Goal: Information Seeking & Learning: Learn about a topic

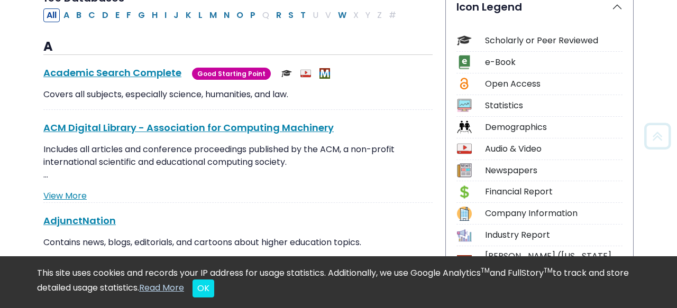
scroll to position [272, 0]
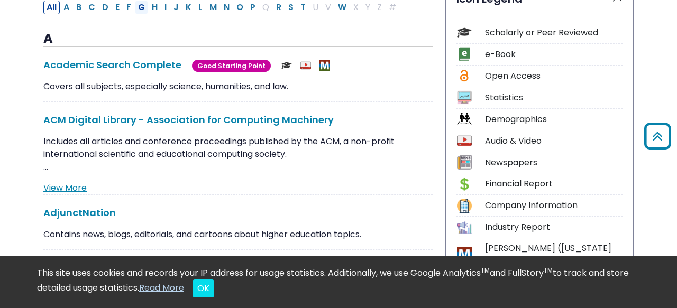
click at [142, 7] on button "G" at bounding box center [141, 8] width 13 height 14
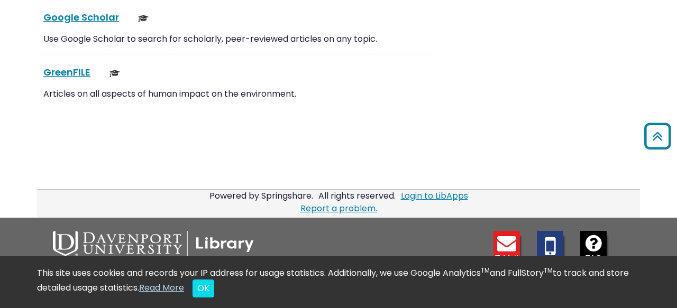
scroll to position [3021, 0]
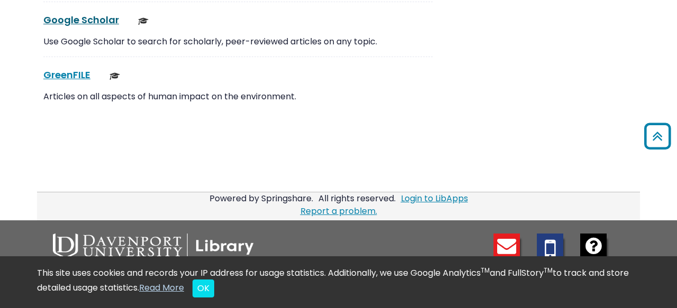
click at [103, 25] on link "Google Scholar This link opens in a new window" at bounding box center [81, 19] width 76 height 13
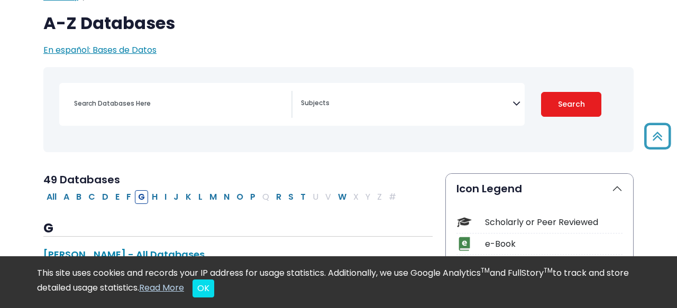
scroll to position [65, 0]
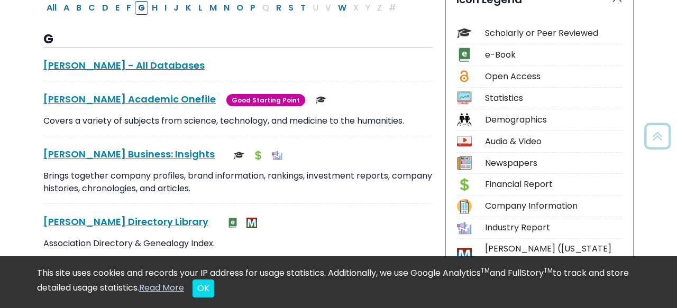
select select "Database Subject Filter"
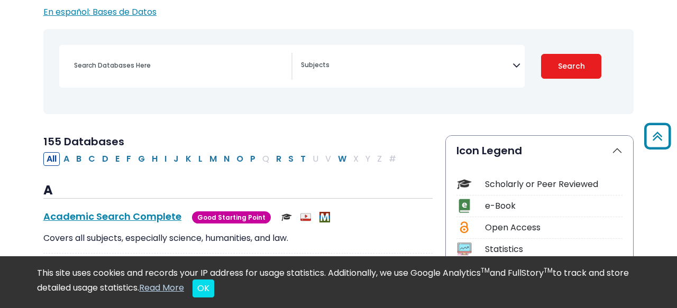
scroll to position [96, 0]
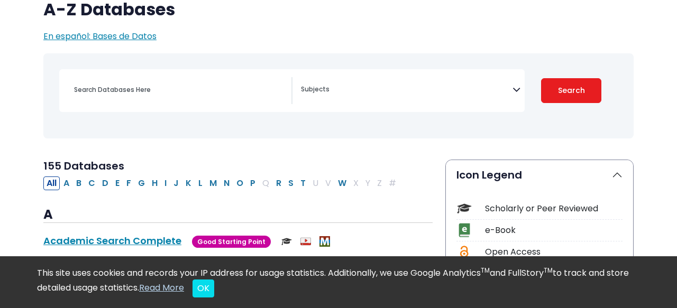
click at [515, 93] on icon "Search filters" at bounding box center [517, 88] width 8 height 16
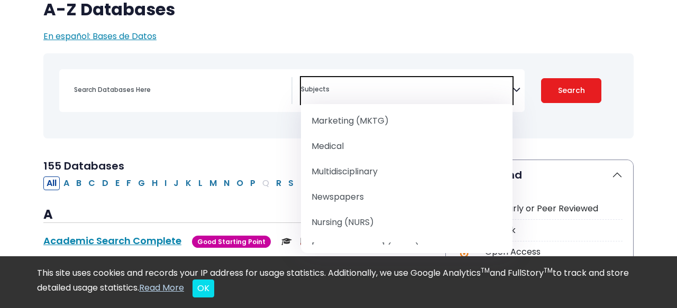
scroll to position [949, 0]
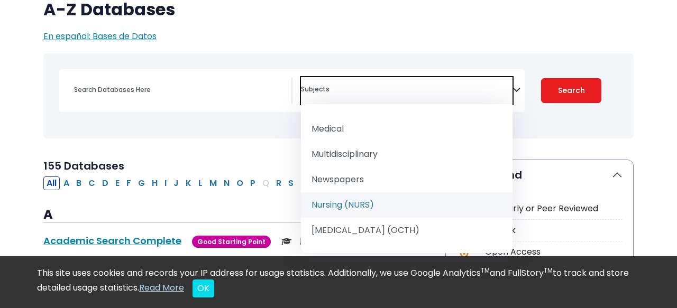
select select "219076"
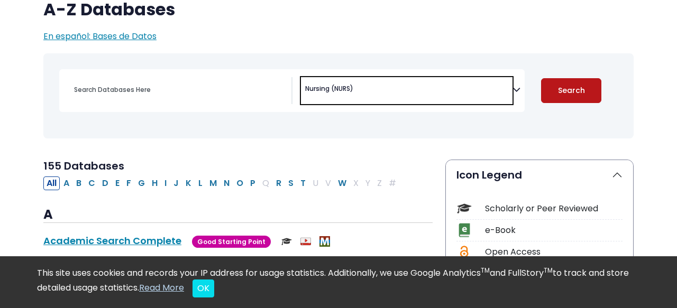
click at [586, 95] on button "Search" at bounding box center [571, 90] width 60 height 25
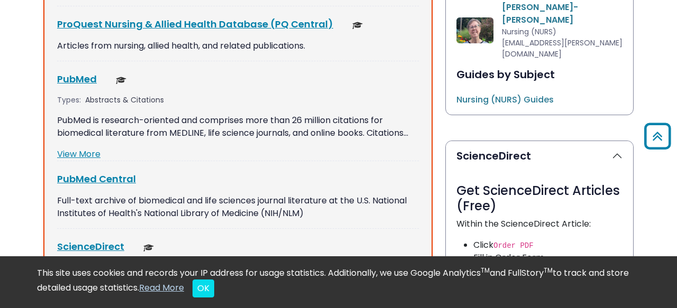
scroll to position [642, 0]
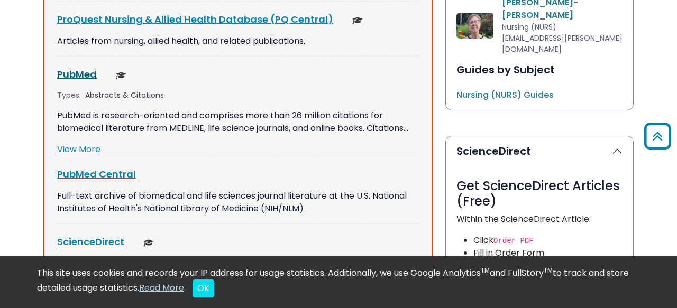
click at [88, 76] on link "PubMed This link opens in a new window" at bounding box center [77, 74] width 40 height 13
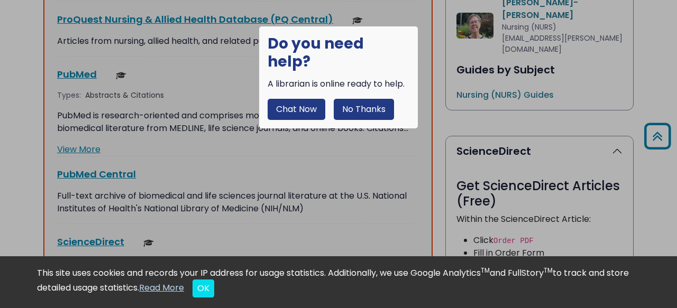
click at [356, 99] on button "No Thanks" at bounding box center [364, 109] width 60 height 21
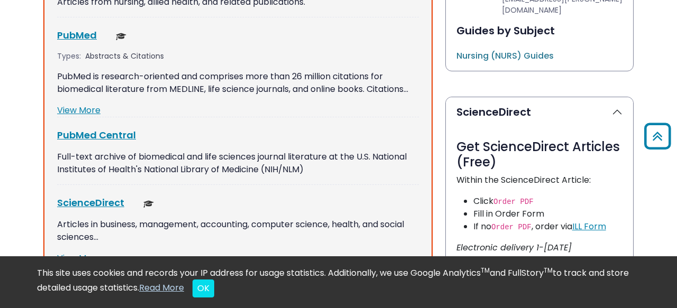
scroll to position [679, 0]
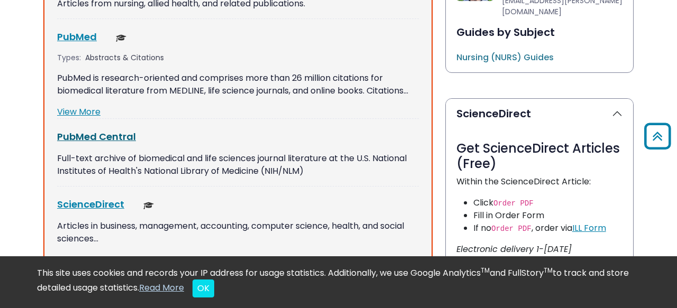
click at [120, 139] on link "PubMed Central This link opens in a new window" at bounding box center [96, 136] width 79 height 13
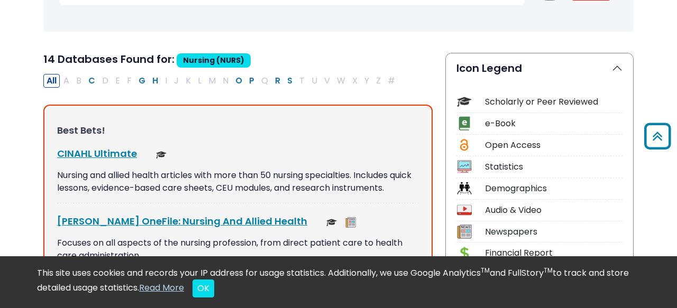
scroll to position [205, 0]
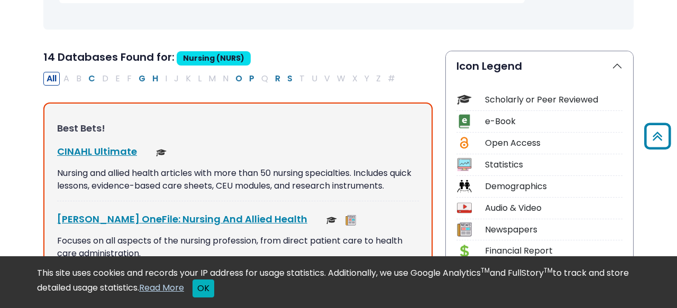
click at [214, 292] on button "OK" at bounding box center [204, 289] width 22 height 18
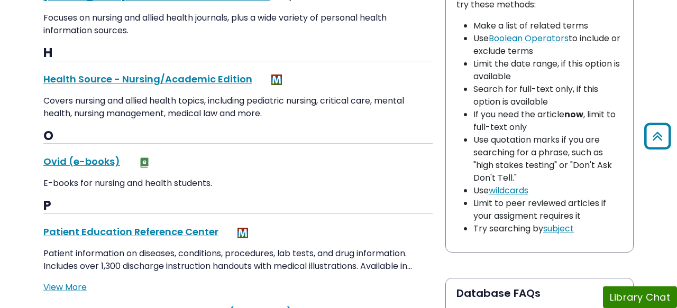
scroll to position [1019, 0]
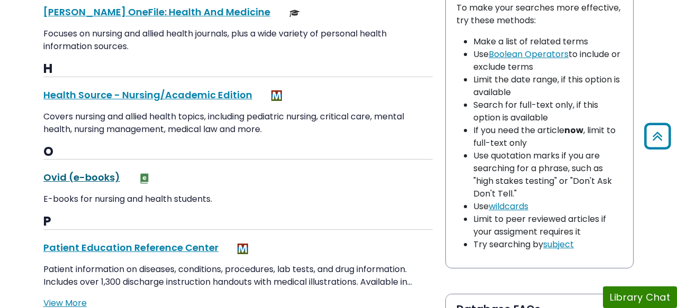
click at [108, 179] on link "Ovid (e-books) This link opens in a new window" at bounding box center [81, 177] width 77 height 13
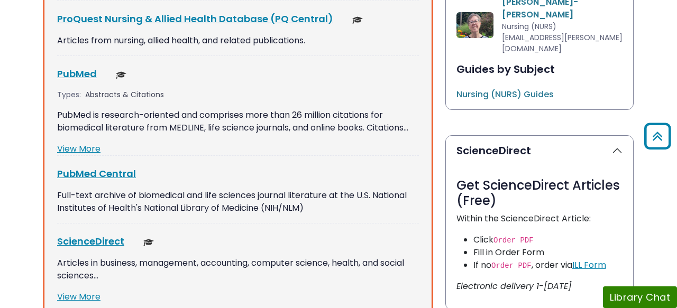
scroll to position [640, 0]
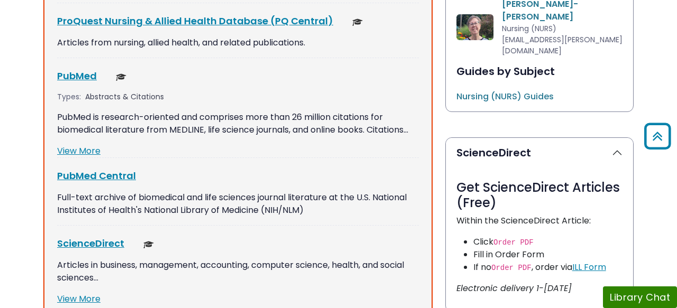
click at [84, 304] on link "View More" at bounding box center [78, 299] width 43 height 12
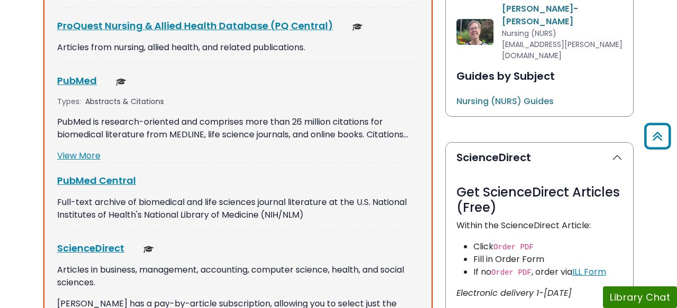
scroll to position [642, 0]
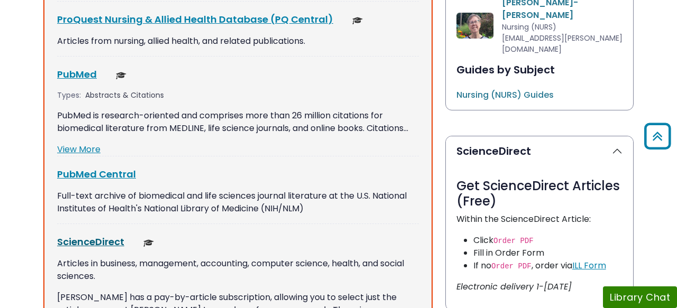
click at [105, 239] on link "ScienceDirect This link opens in a new window" at bounding box center [90, 241] width 67 height 13
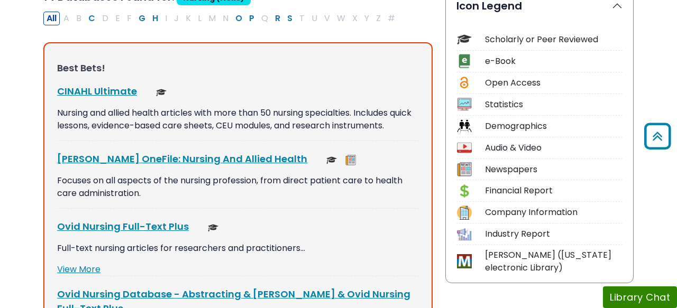
scroll to position [263, 0]
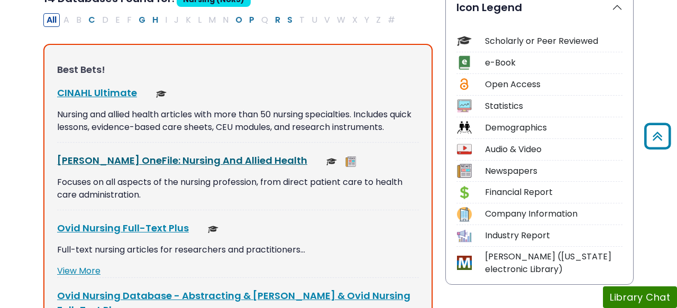
click at [229, 165] on link "Gale OneFile: Nursing And Allied Health This link opens in a new window" at bounding box center [182, 160] width 250 height 13
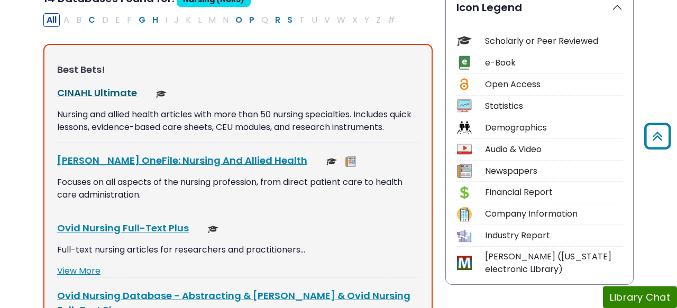
click at [113, 94] on link "CINAHL Ultimate This link opens in a new window" at bounding box center [97, 92] width 80 height 13
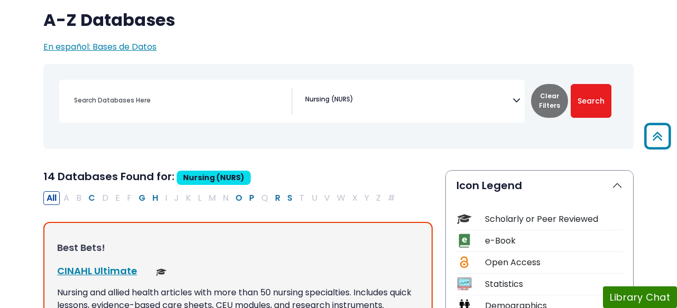
scroll to position [0, 0]
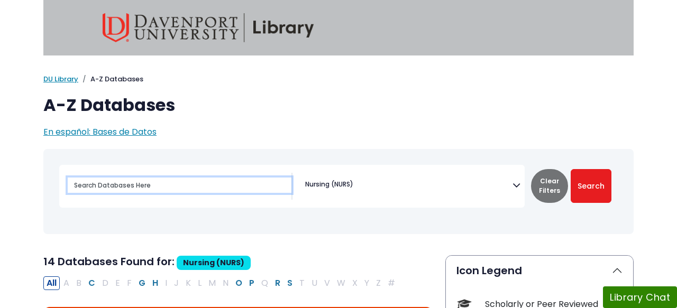
click at [222, 189] on input "Search database by title or keyword" at bounding box center [180, 185] width 224 height 15
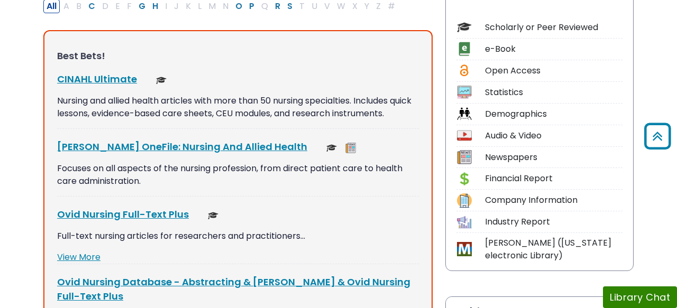
scroll to position [283, 0]
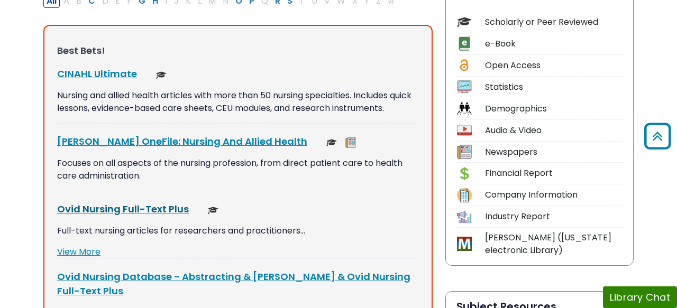
click at [163, 212] on link "Ovid Nursing Full-Text Plus This link opens in a new window" at bounding box center [123, 209] width 132 height 13
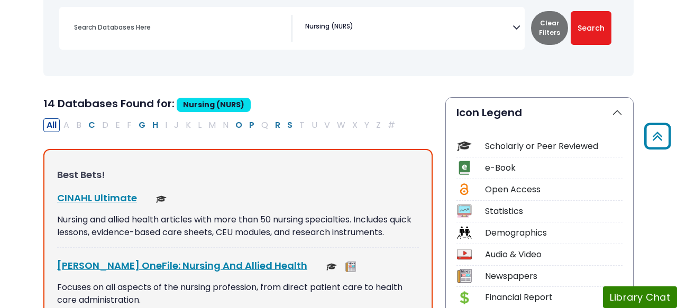
scroll to position [148, 0]
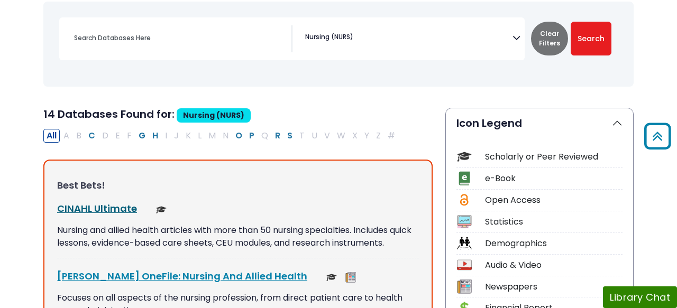
click at [105, 213] on link "CINAHL Ultimate This link opens in a new window" at bounding box center [97, 208] width 80 height 13
click at [120, 207] on link "CINAHL Ultimate This link opens in a new window" at bounding box center [97, 208] width 80 height 13
